Goal: Information Seeking & Learning: Learn about a topic

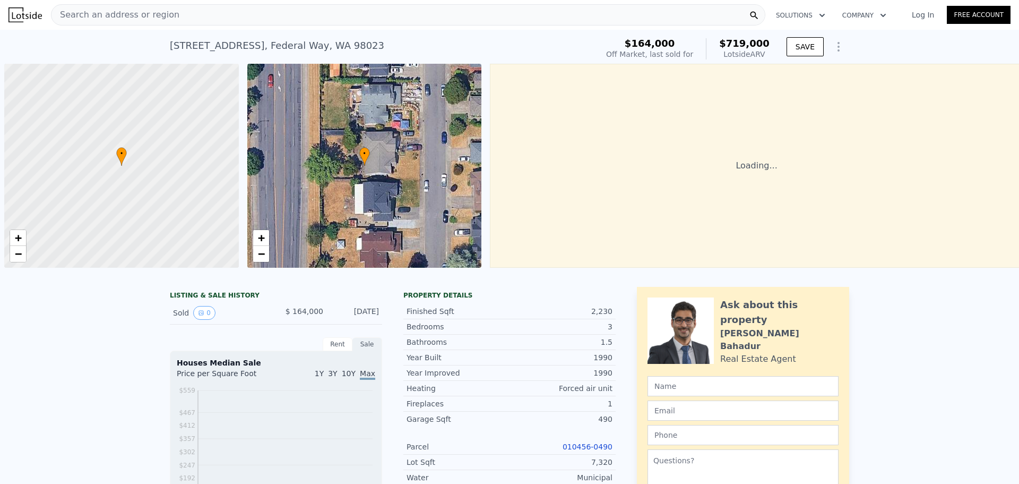
scroll to position [0, 4]
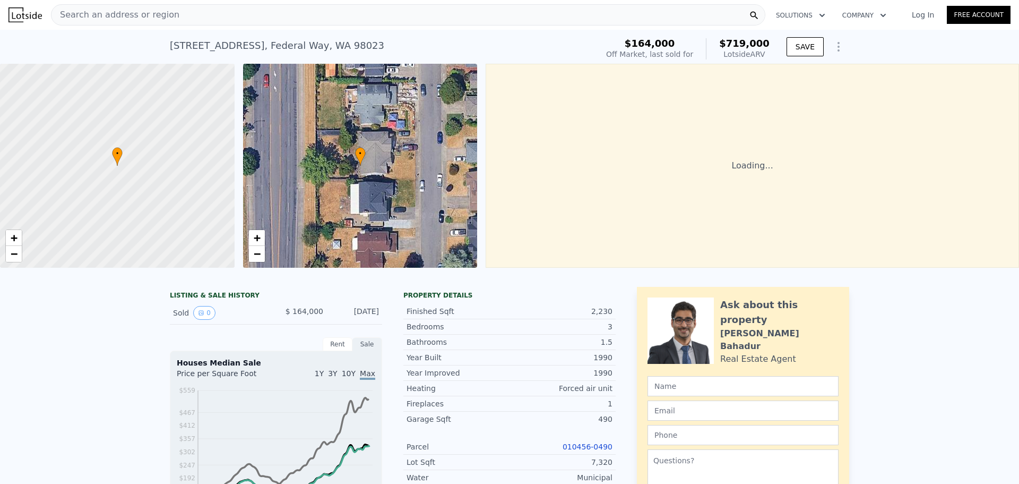
drag, startPoint x: 763, startPoint y: 54, endPoint x: 724, endPoint y: 40, distance: 41.1
click at [724, 40] on div "$719,000 Lotside ARV" at bounding box center [738, 48] width 64 height 21
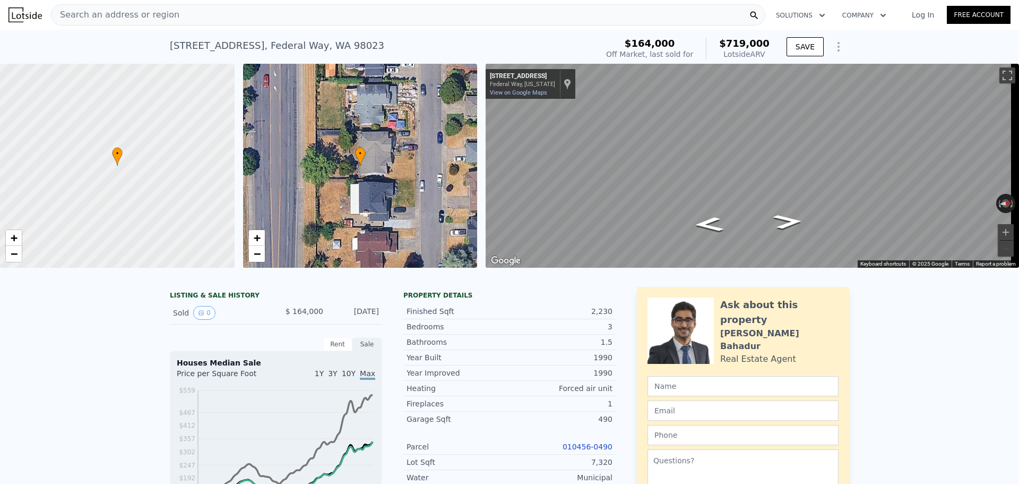
click at [302, 15] on div "Search an address or region" at bounding box center [408, 14] width 714 height 21
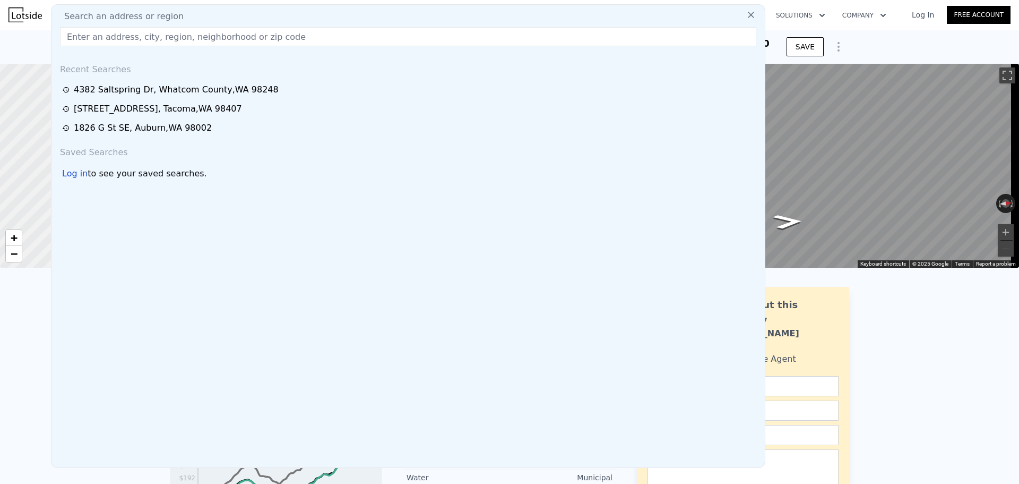
type input "[STREET_ADDRESS], [GEOGRAPHIC_DATA], [US_STATE]"
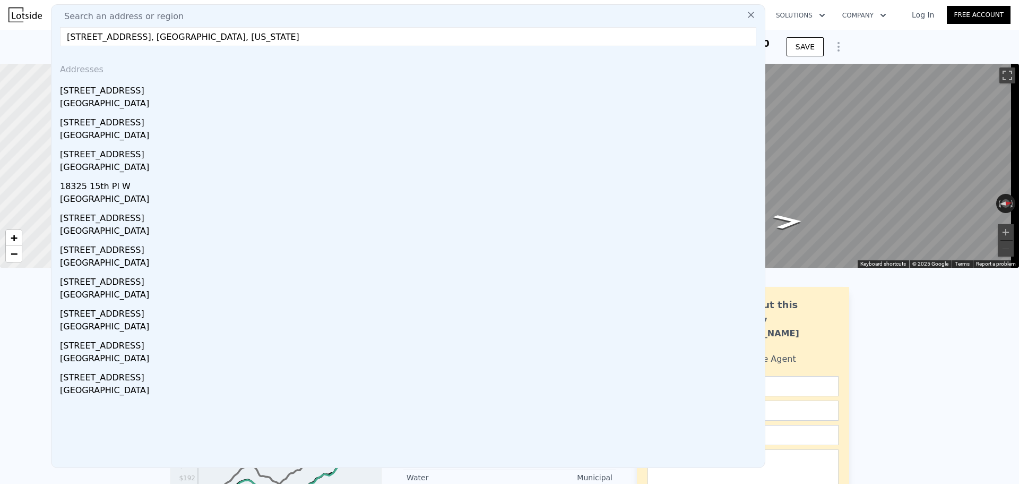
click at [106, 94] on div "[STREET_ADDRESS]" at bounding box center [410, 88] width 701 height 17
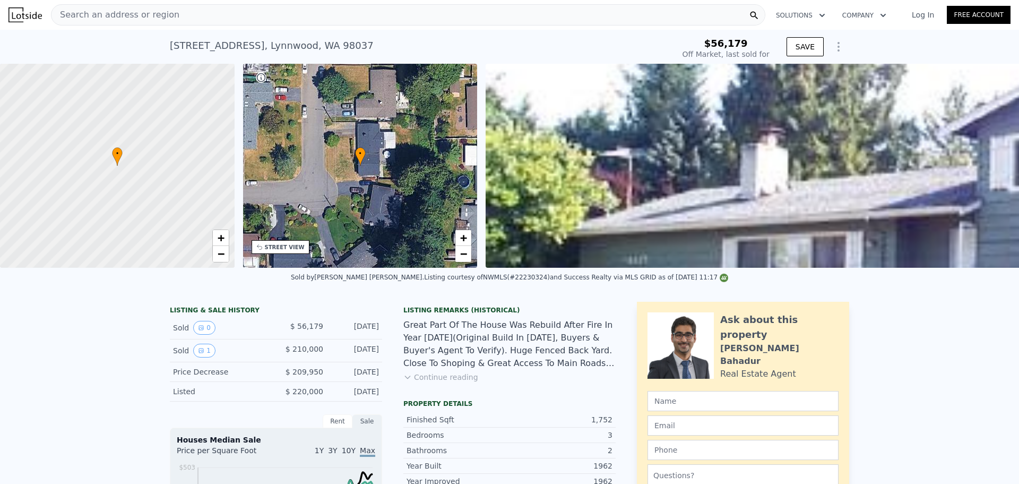
click at [188, 9] on div "Search an address or region" at bounding box center [408, 14] width 714 height 21
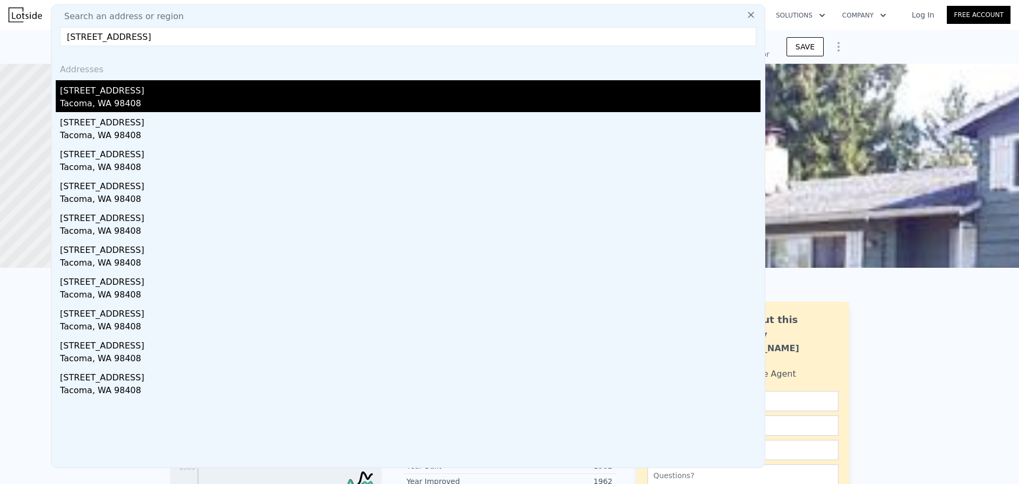
type input "[STREET_ADDRESS]"
click at [107, 101] on div "Tacoma, WA 98408" at bounding box center [410, 104] width 701 height 15
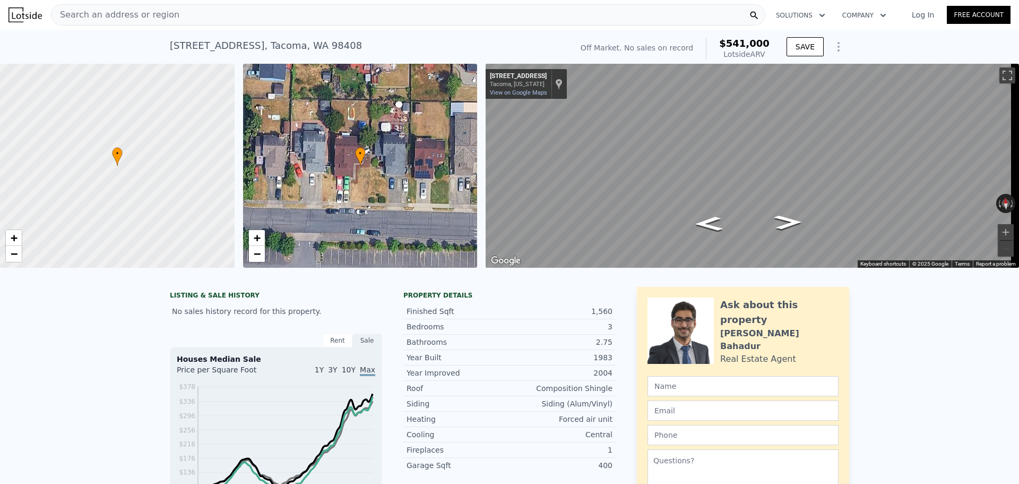
drag, startPoint x: 765, startPoint y: 53, endPoint x: 719, endPoint y: 40, distance: 47.4
click at [719, 40] on div "Off Market. No sales on record $541,000 Lotside ARV" at bounding box center [674, 49] width 197 height 30
copy div "$541,000 Lotside ARV"
